Goal: Check status: Check status

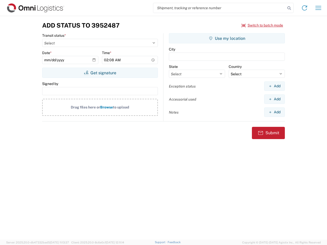
click at [220, 8] on input "search" at bounding box center [219, 8] width 132 height 10
click at [289, 8] on icon at bounding box center [289, 8] width 7 height 7
click at [305, 8] on icon at bounding box center [305, 8] width 8 height 8
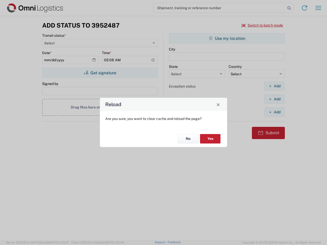
click at [319, 8] on div "Reload Are you sure, you want to clear cache and reload the page? No Yes" at bounding box center [163, 122] width 327 height 245
click at [263, 25] on div "Reload Are you sure, you want to clear cache and reload the page? No Yes" at bounding box center [163, 122] width 327 height 245
click at [100, 73] on div "Reload Are you sure, you want to clear cache and reload the page? No Yes" at bounding box center [163, 122] width 327 height 245
click at [227, 38] on div "Reload Are you sure, you want to clear cache and reload the page? No Yes" at bounding box center [163, 122] width 327 height 245
click at [275, 86] on div "Reload Are you sure, you want to clear cache and reload the page? No Yes" at bounding box center [163, 122] width 327 height 245
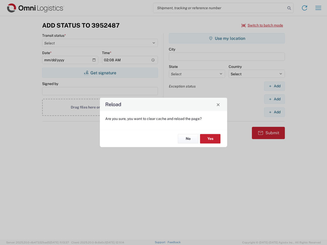
click at [275, 99] on div "Reload Are you sure, you want to clear cache and reload the page? No Yes" at bounding box center [163, 122] width 327 height 245
click at [275, 112] on div "Reload Are you sure, you want to clear cache and reload the page? No Yes" at bounding box center [163, 122] width 327 height 245
